Goal: Task Accomplishment & Management: Use online tool/utility

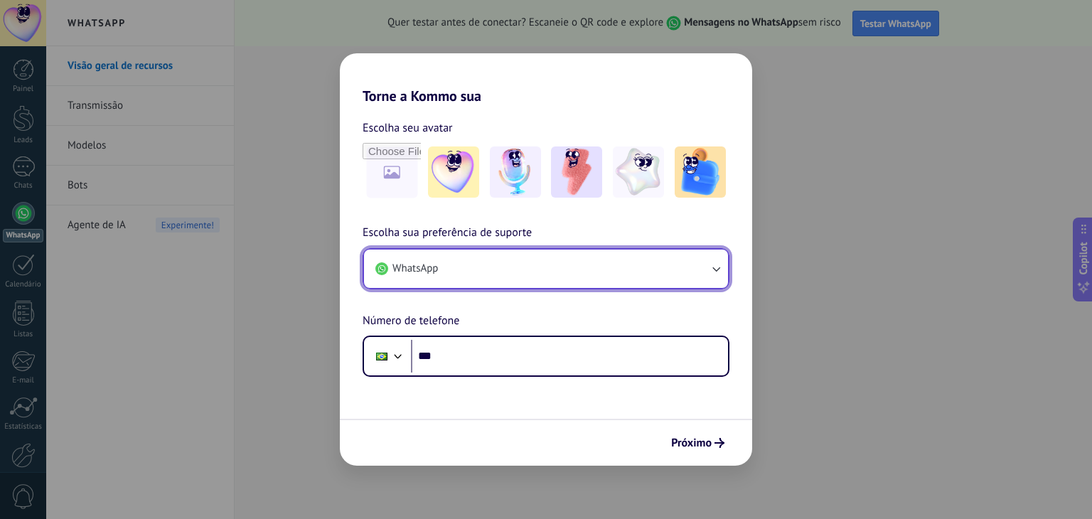
click at [456, 262] on button "WhatsApp" at bounding box center [546, 269] width 364 height 38
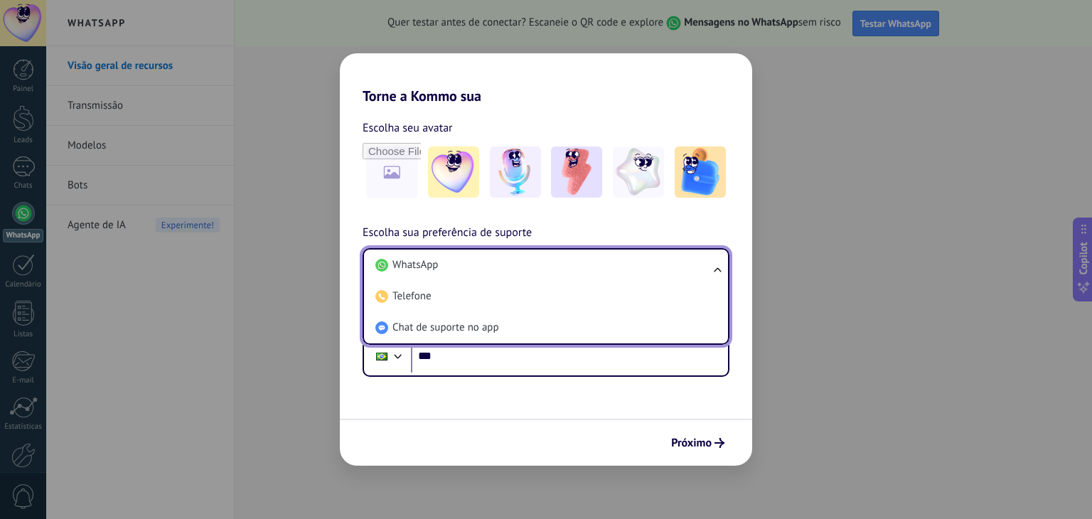
click at [544, 89] on h2 "Torne a Kommo sua" at bounding box center [546, 78] width 412 height 51
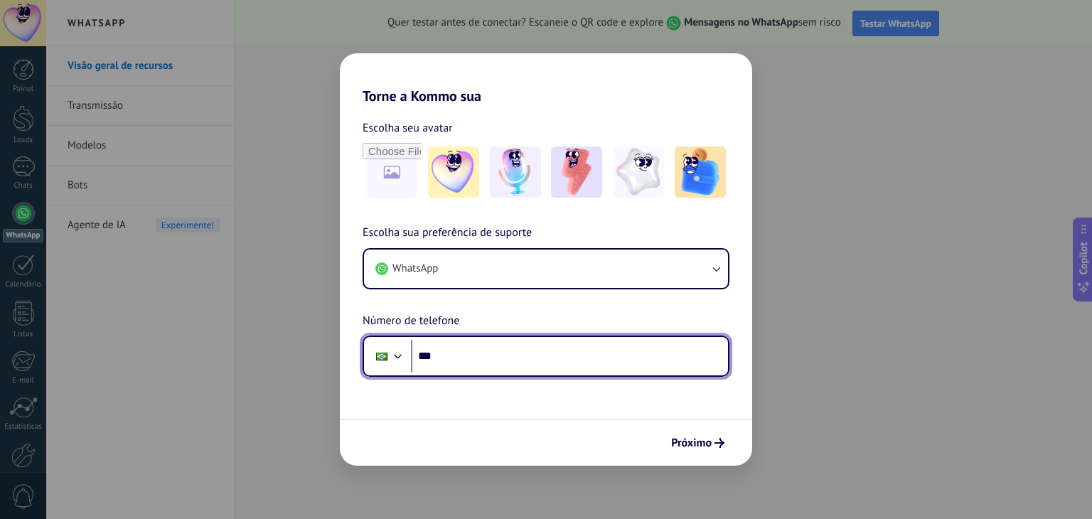
click at [454, 348] on input "***" at bounding box center [569, 356] width 317 height 33
type input "**********"
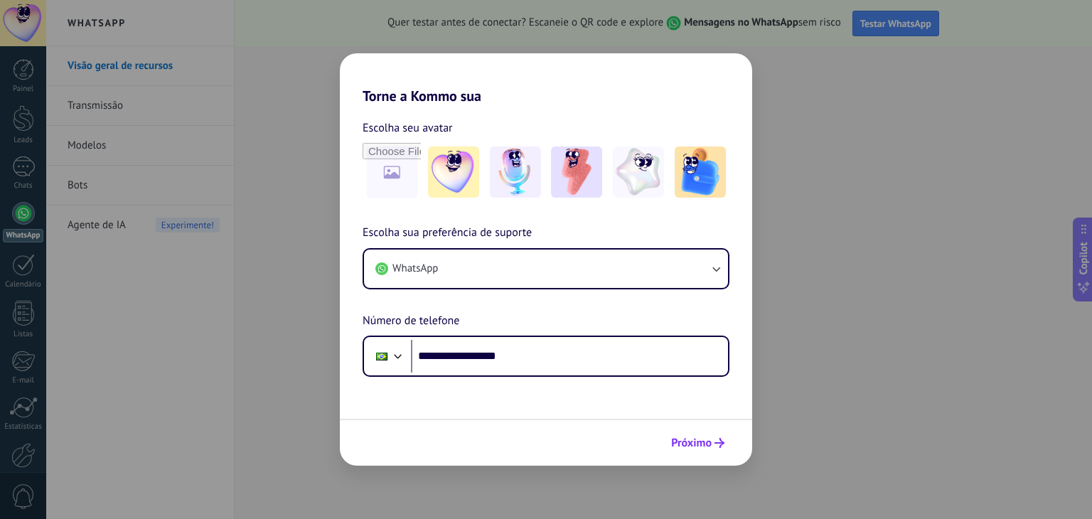
click at [685, 438] on span "Próximo" at bounding box center [691, 443] width 41 height 10
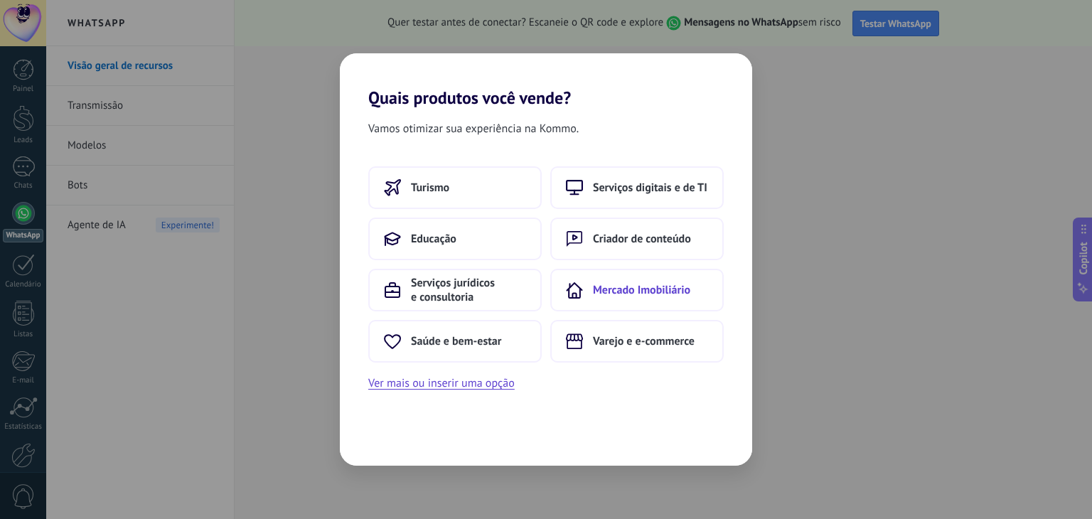
click at [605, 291] on span "Mercado Imobiliário" at bounding box center [641, 290] width 97 height 14
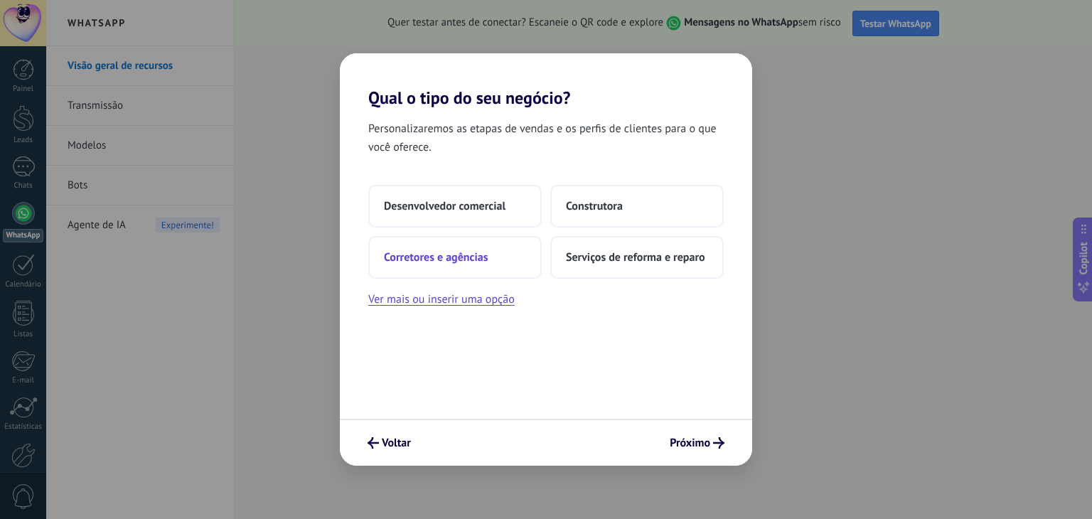
click at [451, 255] on span "Corretores e agências" at bounding box center [436, 257] width 104 height 14
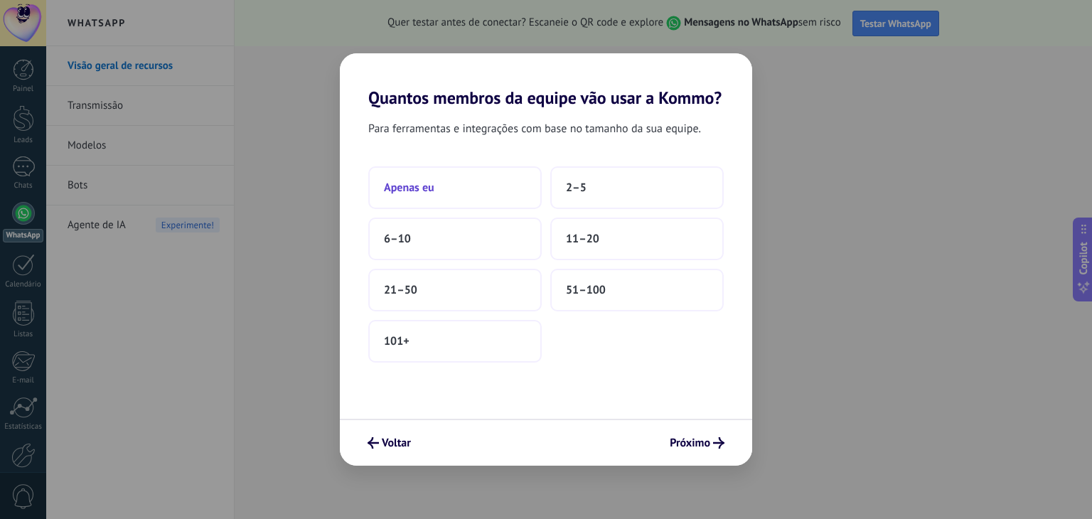
click at [421, 193] on span "Apenas eu" at bounding box center [409, 188] width 50 height 14
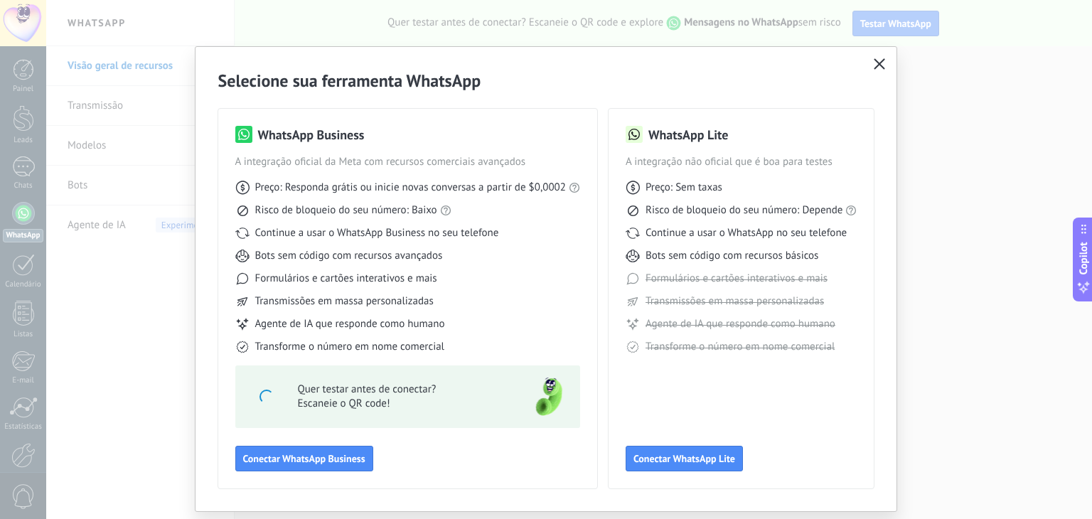
click at [878, 58] on button "button" at bounding box center [879, 65] width 18 height 20
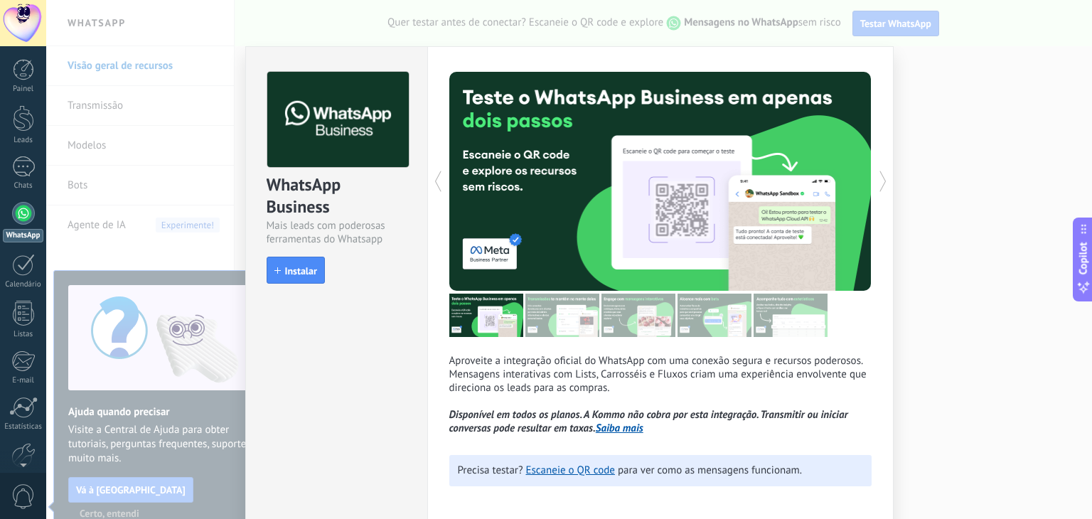
click at [980, 99] on div "WhatsApp Business Mais leads com poderosas ferramentas do Whatsapp install Inst…" at bounding box center [569, 259] width 1046 height 519
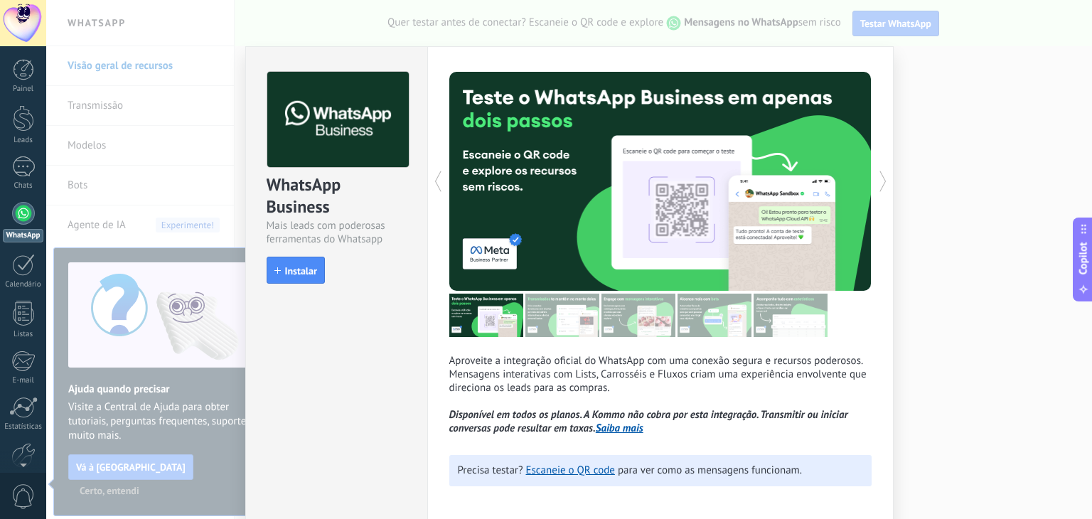
click at [938, 72] on div "WhatsApp Business Mais leads com poderosas ferramentas do Whatsapp install Inst…" at bounding box center [569, 259] width 1046 height 519
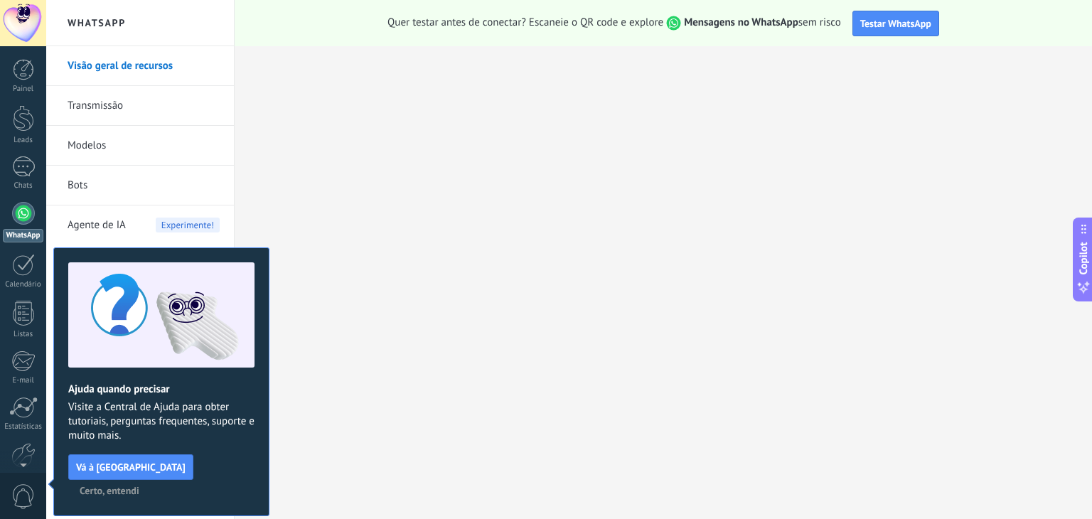
click at [90, 137] on link "Modelos" at bounding box center [144, 146] width 152 height 40
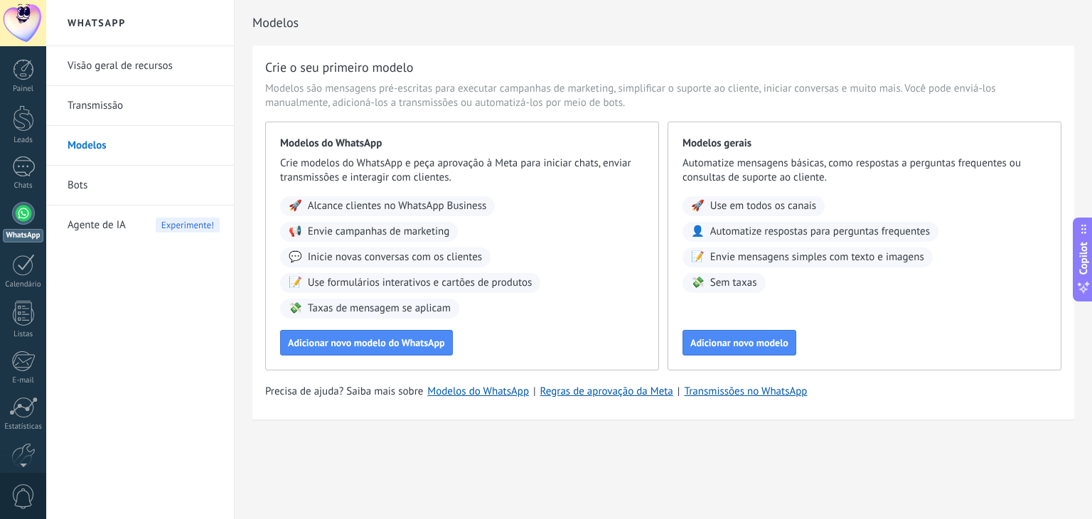
click at [93, 114] on link "Transmissão" at bounding box center [144, 106] width 152 height 40
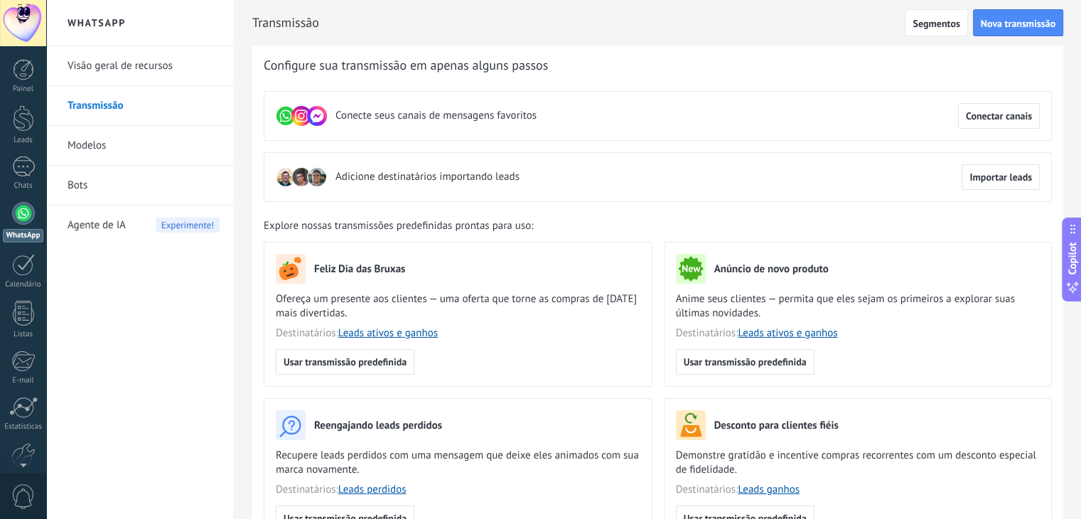
click at [93, 231] on span "Agente de IA" at bounding box center [97, 225] width 58 height 40
